Goal: Find specific page/section

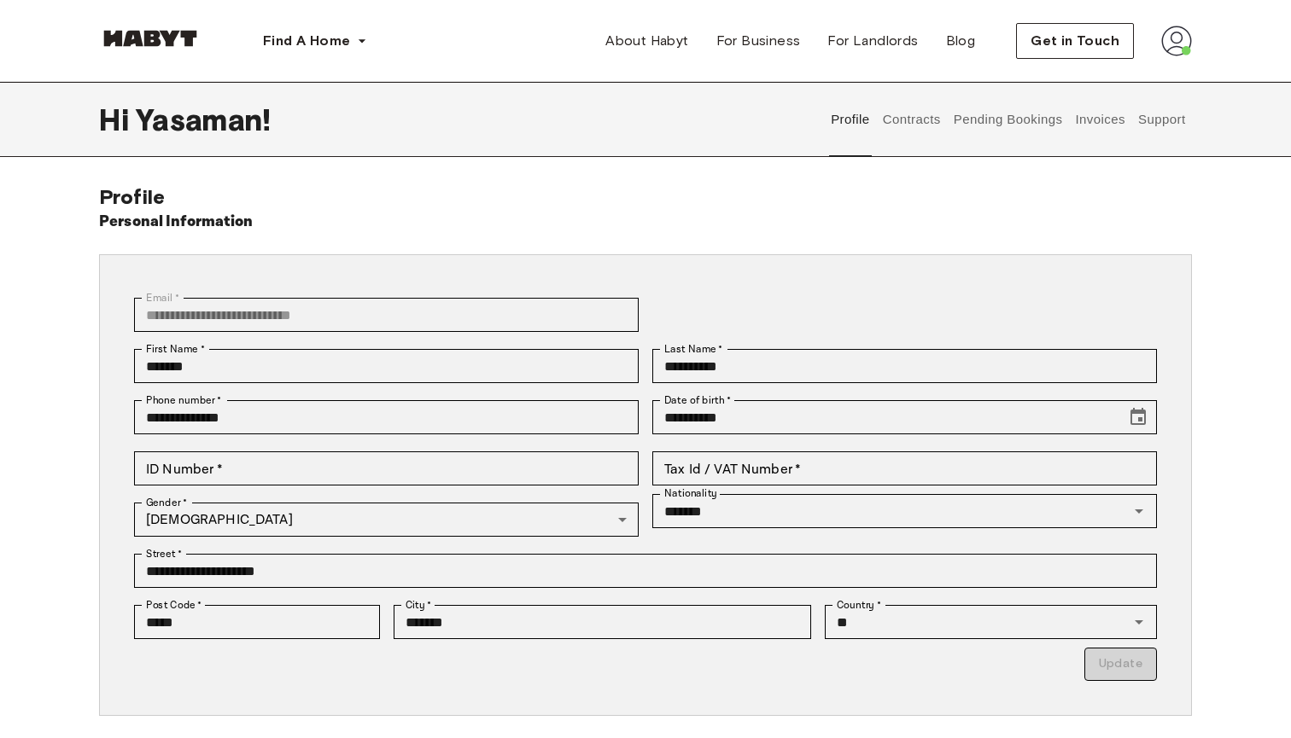
click at [885, 140] on button "Contracts" at bounding box center [911, 119] width 62 height 75
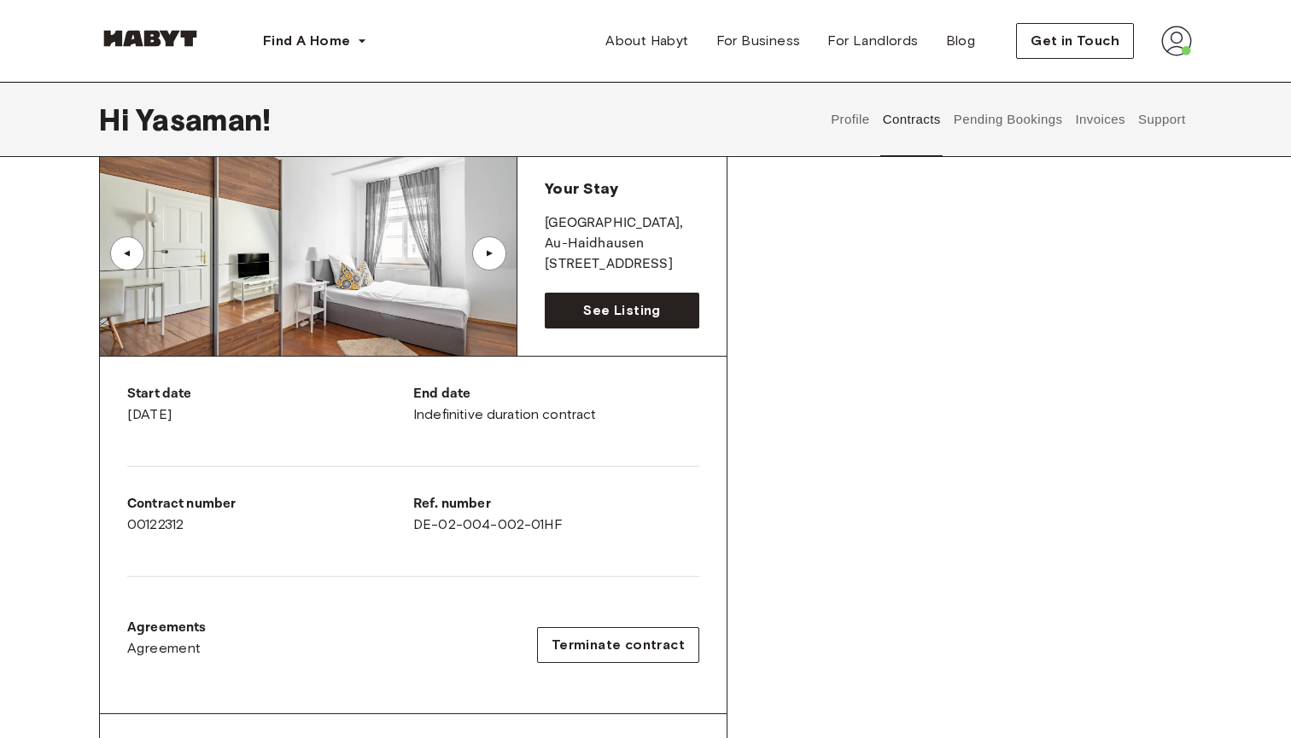
scroll to position [132, 0]
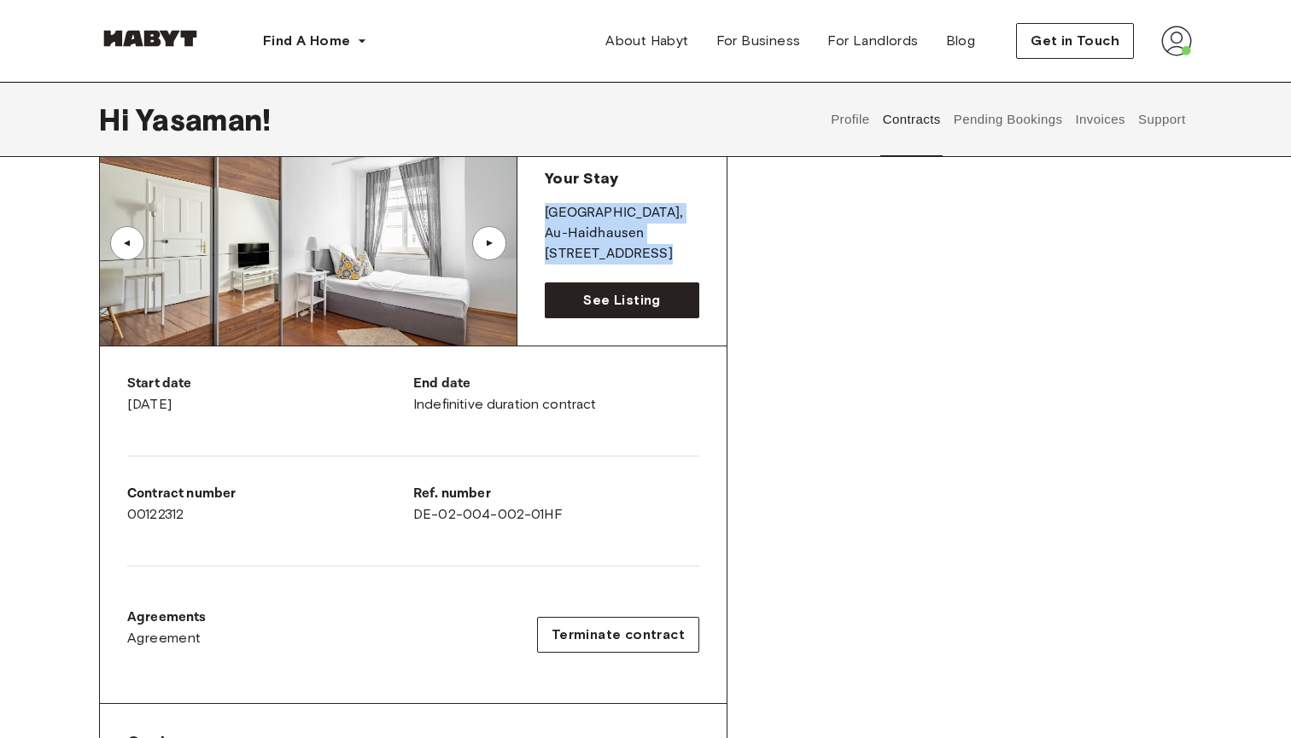
drag, startPoint x: 663, startPoint y: 265, endPoint x: 533, endPoint y: 218, distance: 138.3
click at [533, 218] on div "Your Stay MUNICH , Au-Haidhausen Edelweißstraße 4 See Listing" at bounding box center [621, 243] width 209 height 205
copy div "MUNICH , Au-Haidhausen Edelweißstraße 4"
click at [442, 474] on div "Start date August 25th, 2025 End date Indefinitive duration contract Contract n…" at bounding box center [413, 526] width 627 height 358
click at [446, 504] on p "Ref. number" at bounding box center [556, 494] width 286 height 20
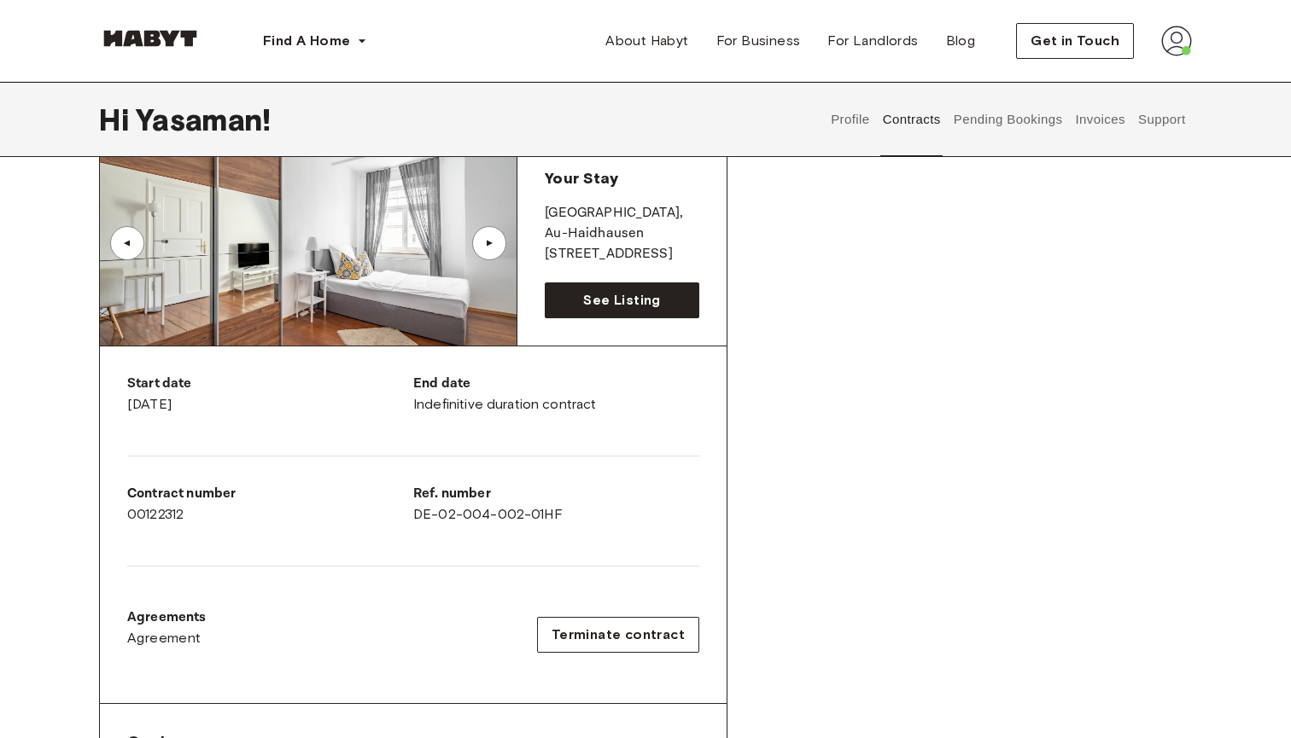
click at [446, 509] on div "Ref. number DE-02-004-002-01HF" at bounding box center [556, 504] width 286 height 41
click at [577, 530] on div "Ref. number DE-02-004-002-01HF" at bounding box center [556, 511] width 286 height 55
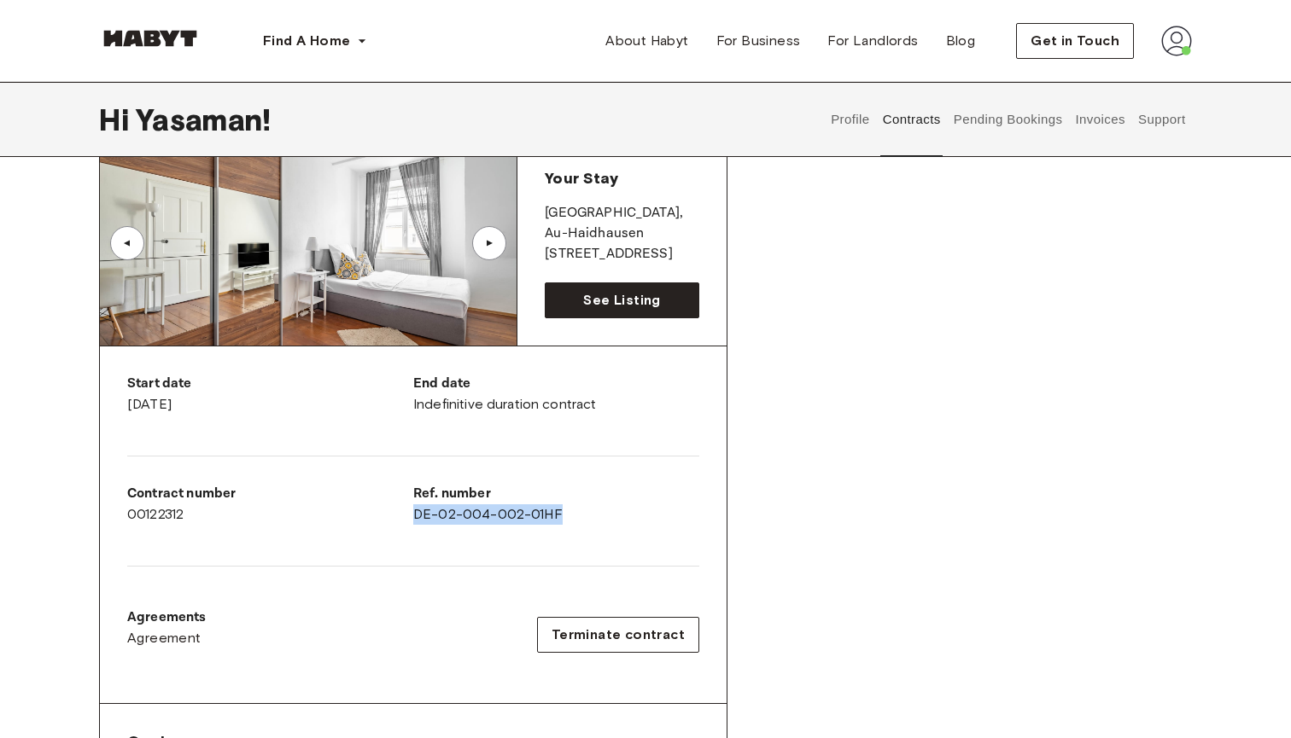
click at [588, 505] on div "Ref. number DE-02-004-002-01HF" at bounding box center [556, 504] width 286 height 41
drag, startPoint x: 595, startPoint y: 510, endPoint x: 413, endPoint y: 511, distance: 181.8
click at [413, 511] on div "Ref. number DE-02-004-002-01HF" at bounding box center [556, 504] width 286 height 41
copy div "DE-02-004-002-01HF"
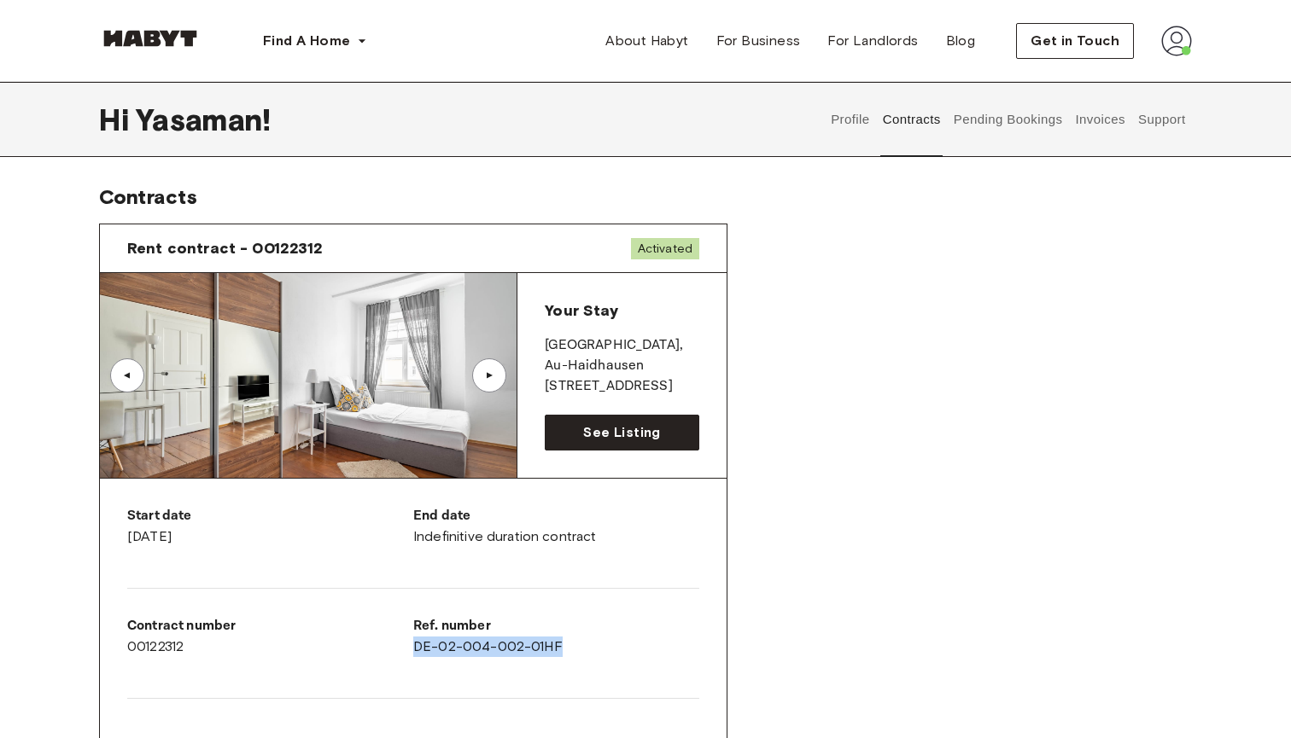
scroll to position [0, 0]
click at [585, 428] on span "See Listing" at bounding box center [621, 433] width 77 height 20
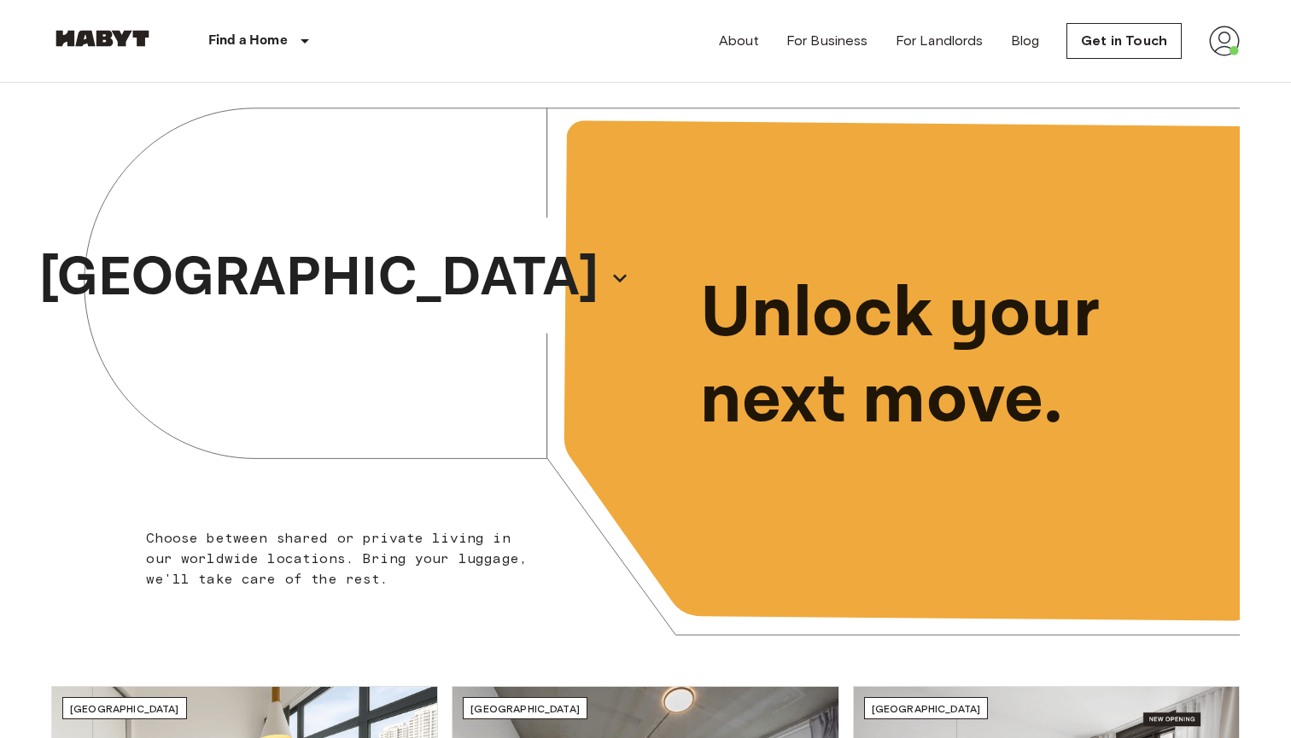
click at [1217, 34] on img at bounding box center [1224, 41] width 31 height 31
click at [1140, 68] on li "Profile" at bounding box center [1191, 71] width 171 height 31
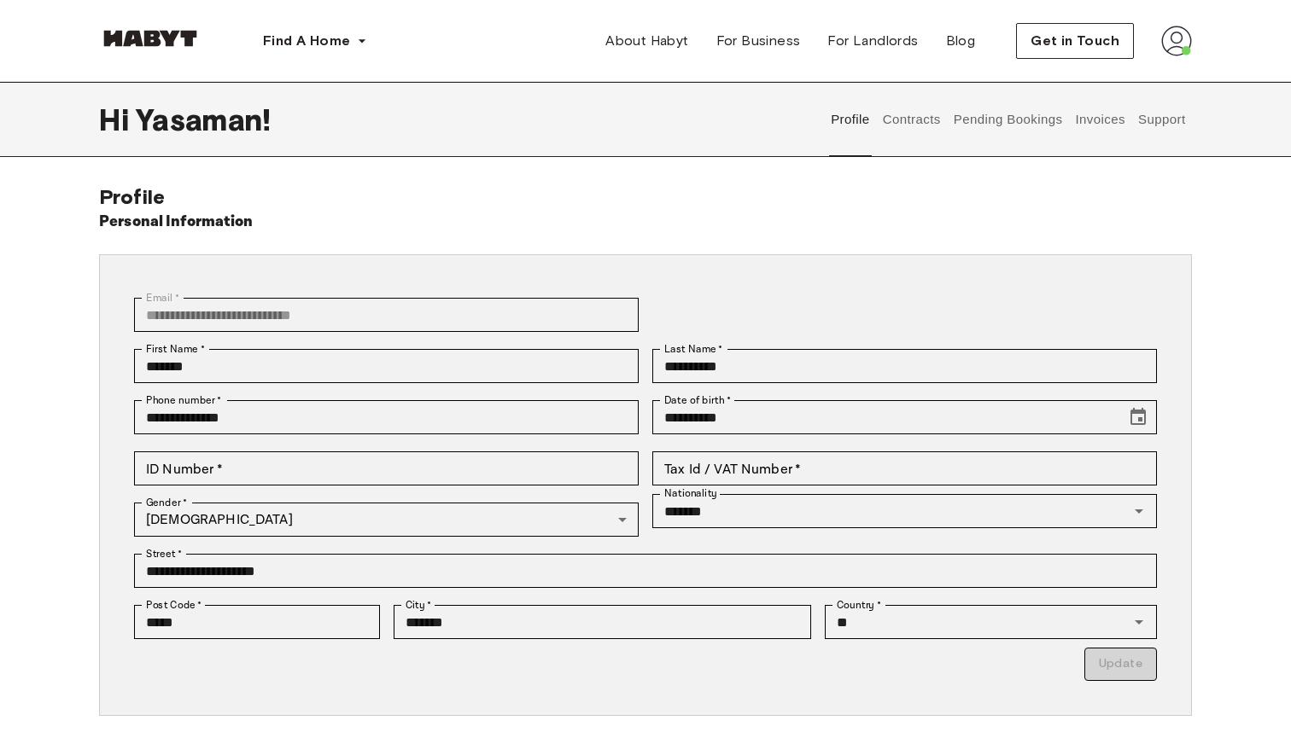
click at [1170, 110] on button "Support" at bounding box center [1161, 119] width 52 height 75
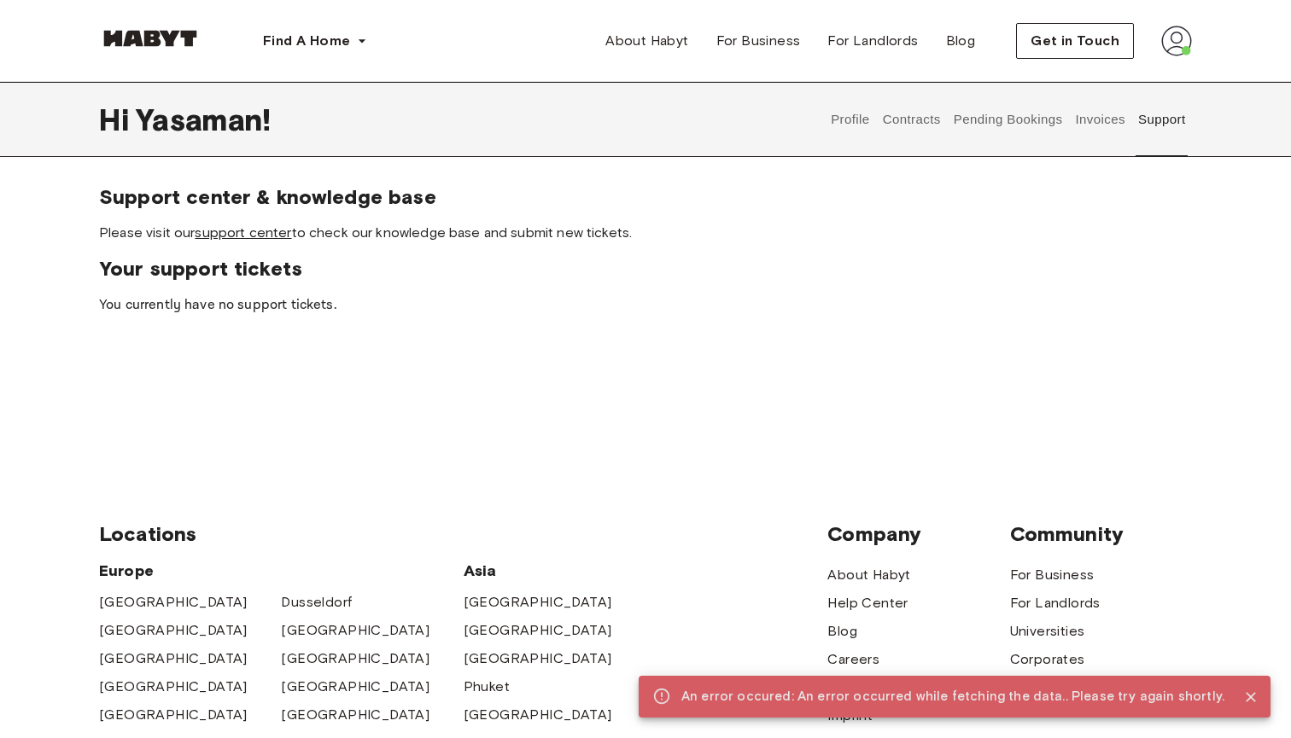
click at [258, 236] on link "support center" at bounding box center [243, 232] width 96 height 16
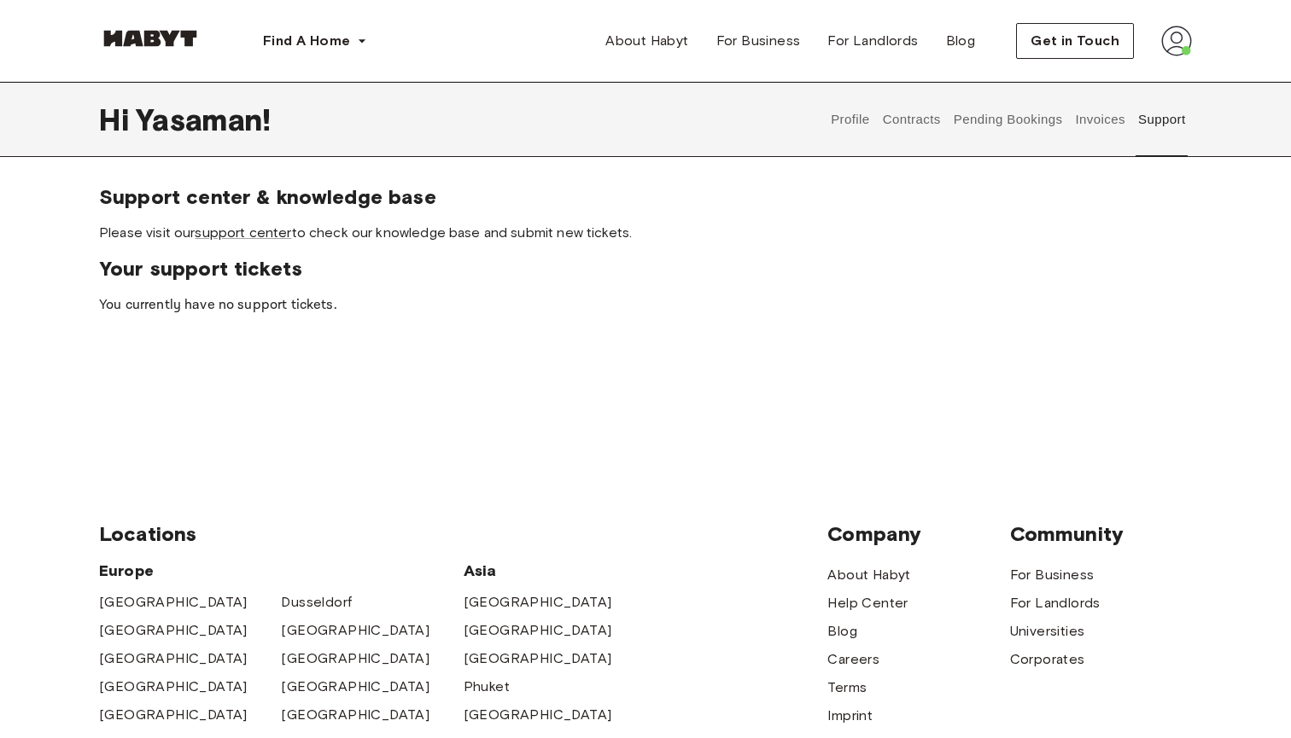
click at [1140, 111] on button "Support" at bounding box center [1161, 119] width 52 height 75
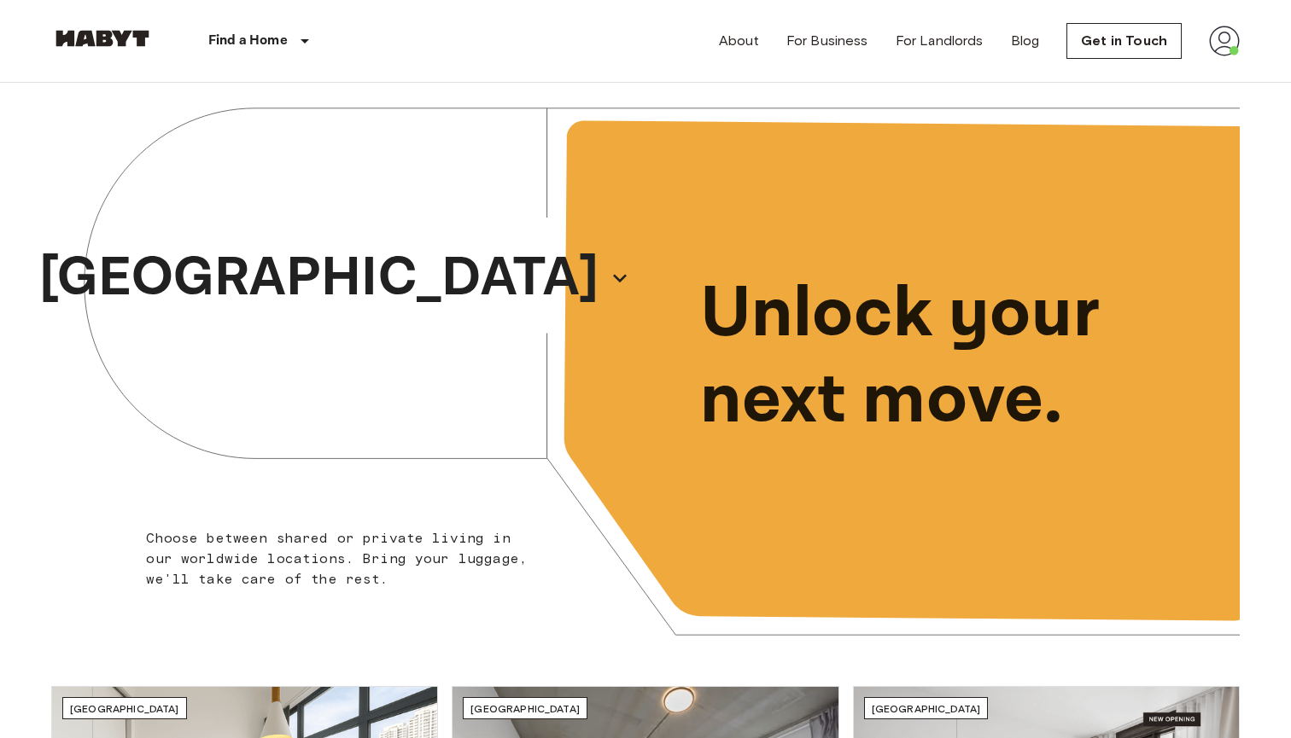
click at [1210, 41] on img at bounding box center [1224, 41] width 31 height 31
click at [1147, 73] on li "Profile" at bounding box center [1191, 71] width 171 height 31
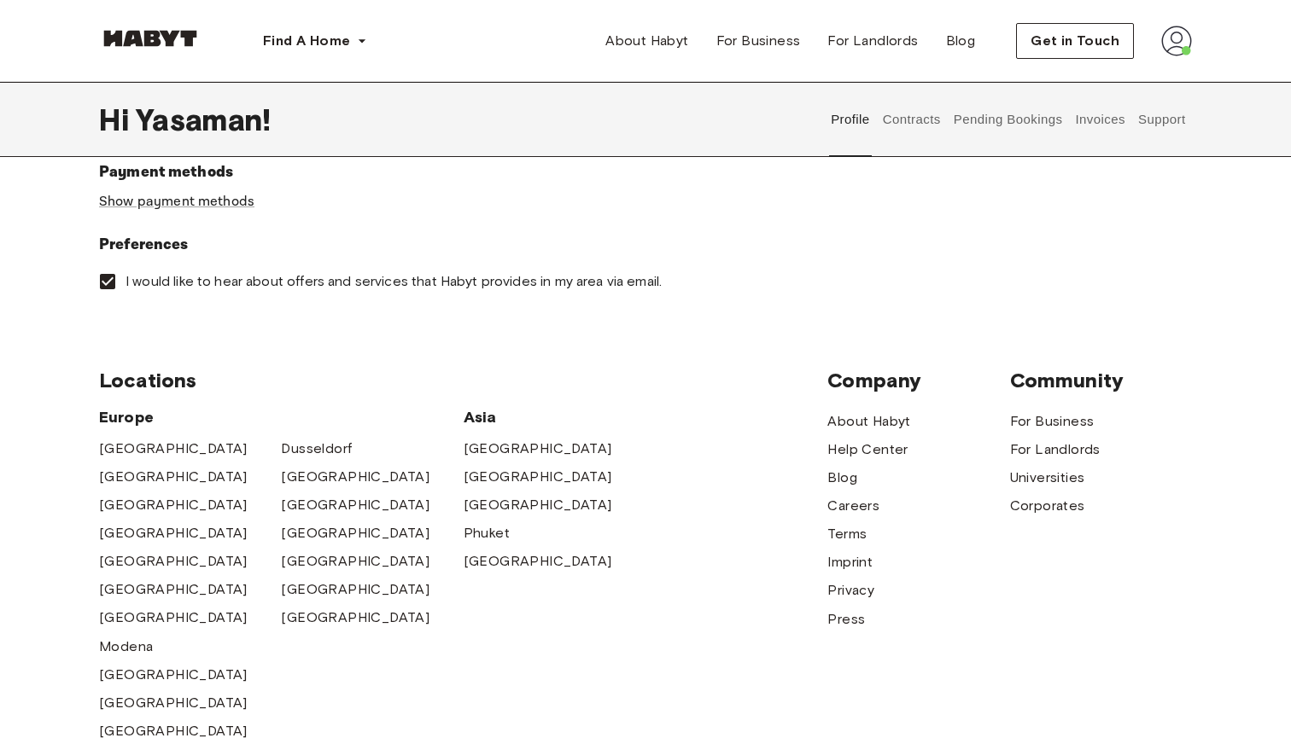
scroll to position [463, 0]
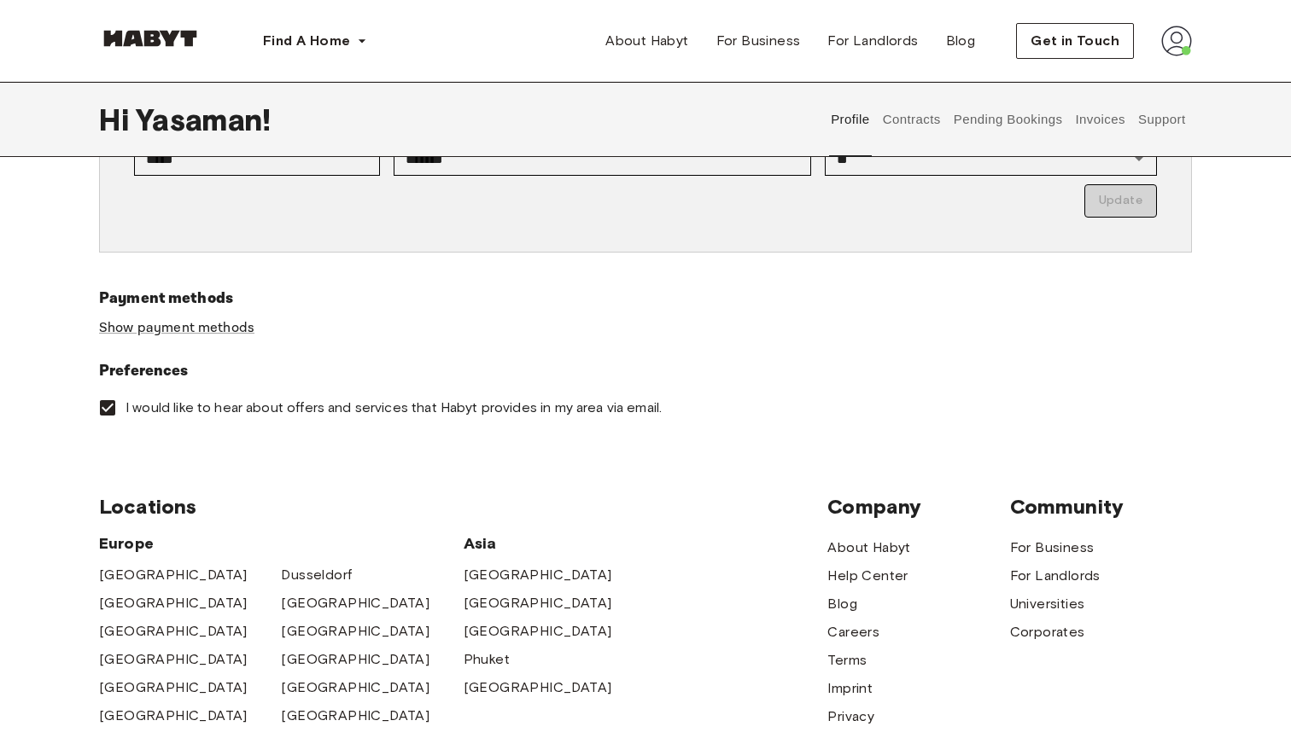
click at [1145, 134] on button "Support" at bounding box center [1161, 119] width 52 height 75
